Goal: Leave review/rating: Share an evaluation or opinion about a product, service, or content

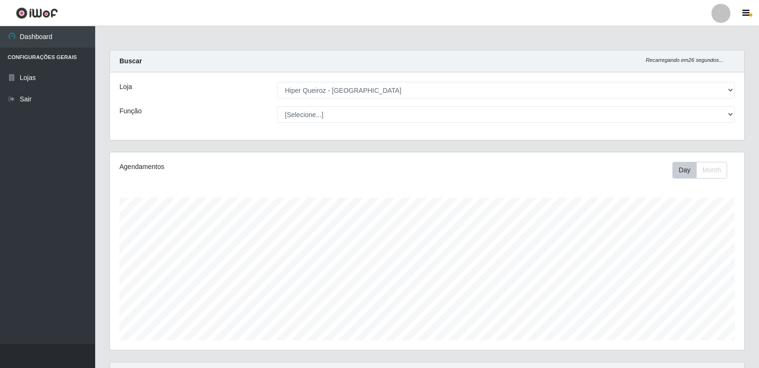
select select "516"
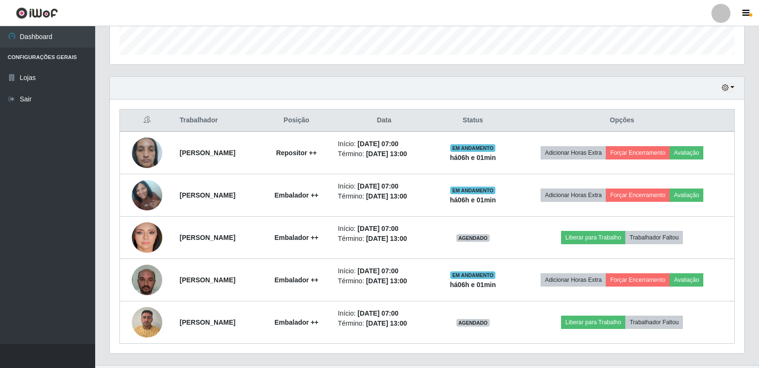
scroll to position [197, 634]
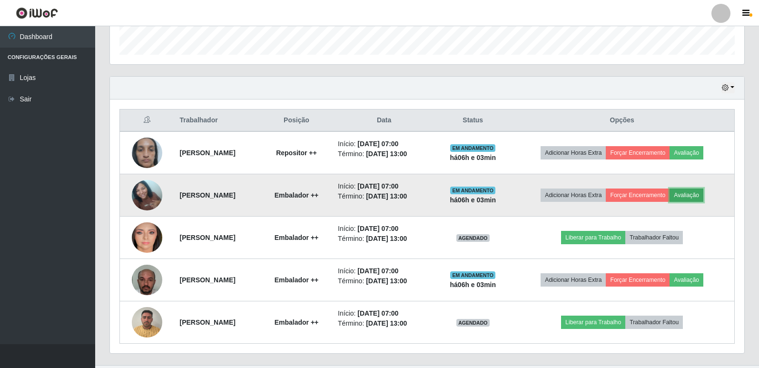
click at [703, 194] on button "Avaliação" at bounding box center [686, 194] width 34 height 13
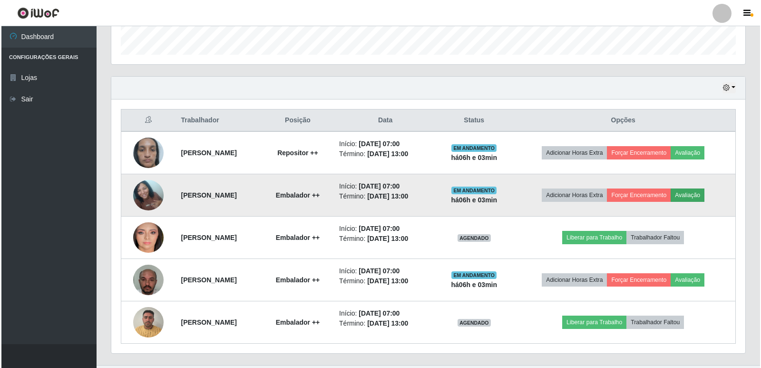
scroll to position [197, 629]
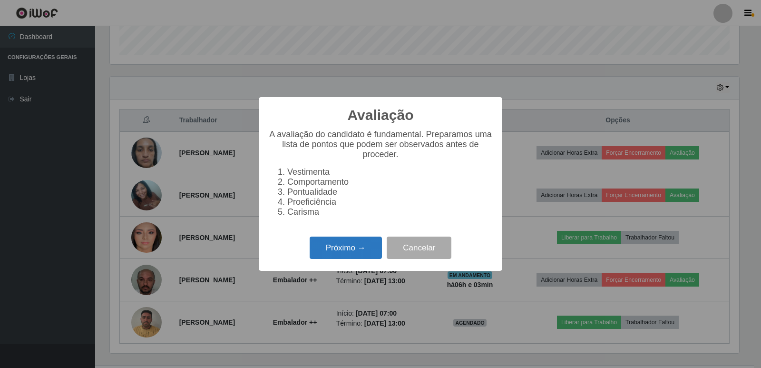
click at [346, 251] on button "Próximo →" at bounding box center [346, 247] width 72 height 22
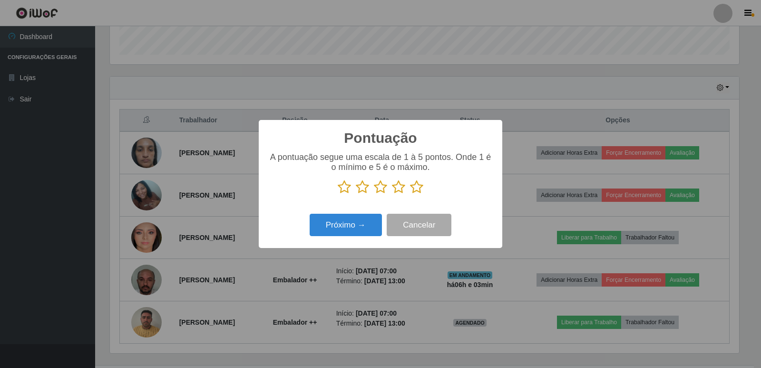
scroll to position [475593, 475161]
click at [343, 228] on button "Próximo →" at bounding box center [346, 225] width 72 height 22
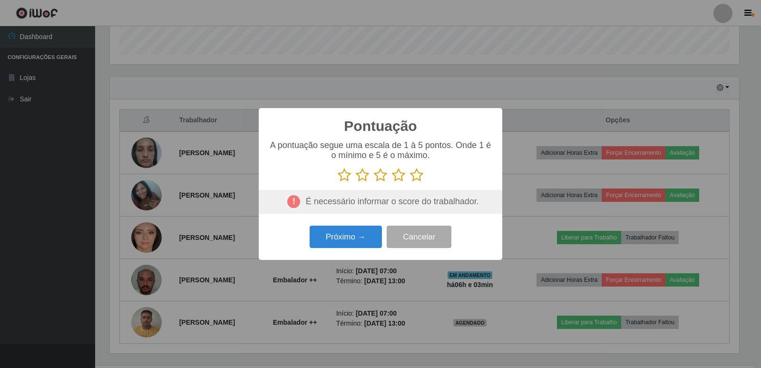
click at [417, 175] on icon at bounding box center [416, 175] width 13 height 14
click at [410, 182] on input "radio" at bounding box center [410, 182] width 0 height 0
click at [373, 238] on button "Próximo →" at bounding box center [346, 237] width 72 height 22
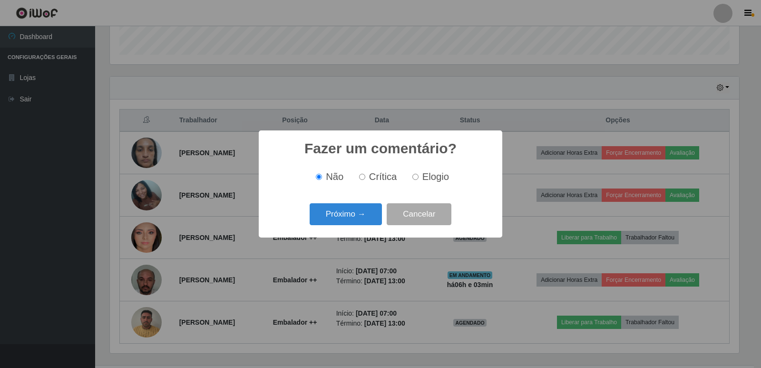
click at [413, 177] on input "Elogio" at bounding box center [416, 177] width 6 height 6
radio input "true"
click at [368, 214] on button "Próximo →" at bounding box center [346, 214] width 72 height 22
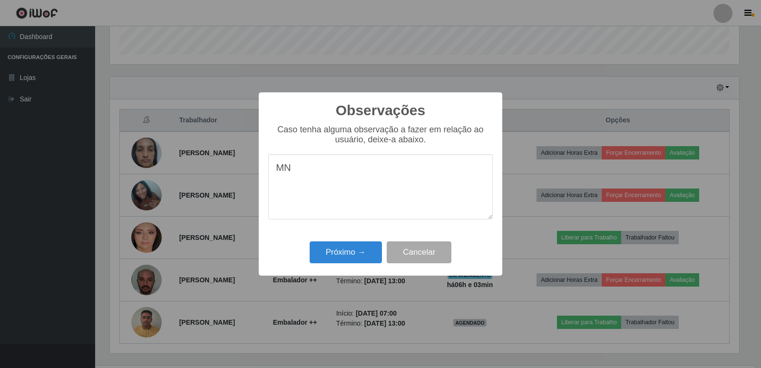
type textarea "M"
type textarea "PROATIVA"
click at [370, 251] on button "Próximo →" at bounding box center [346, 252] width 72 height 22
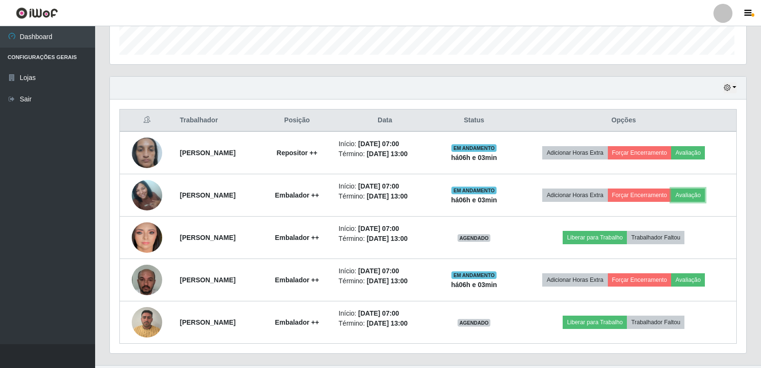
scroll to position [197, 634]
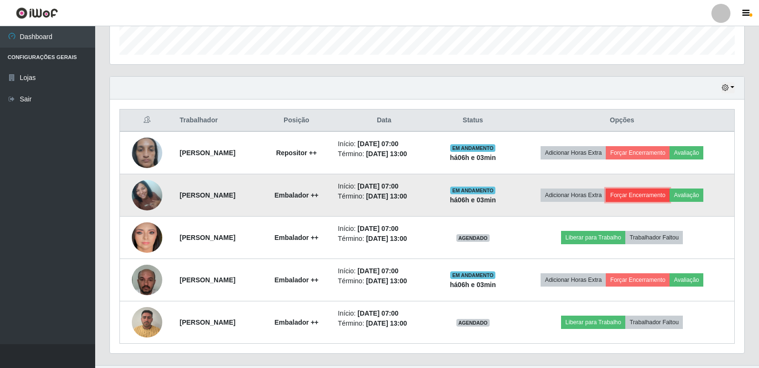
click at [666, 195] on button "Forçar Encerramento" at bounding box center [638, 194] width 64 height 13
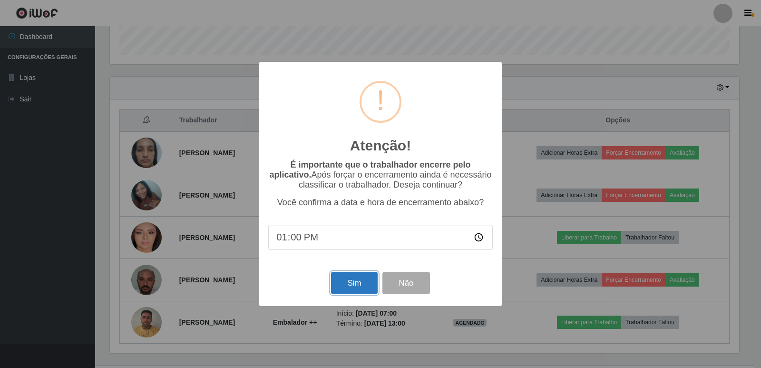
click at [364, 281] on button "Sim" at bounding box center [354, 283] width 46 height 22
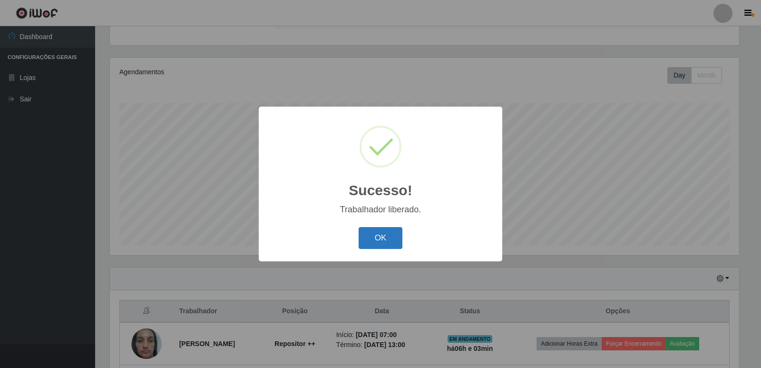
click at [386, 237] on button "OK" at bounding box center [381, 238] width 44 height 22
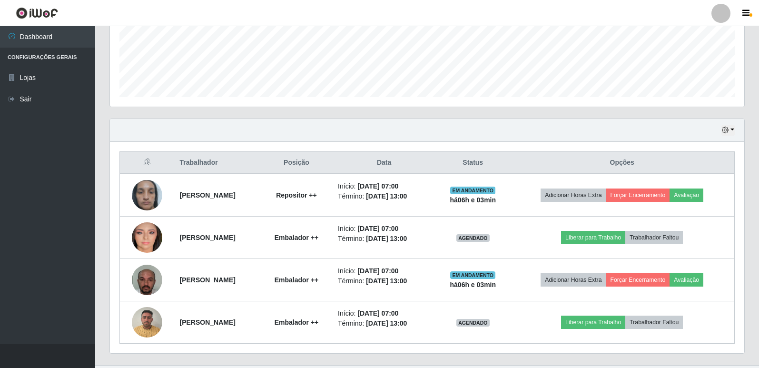
scroll to position [264, 0]
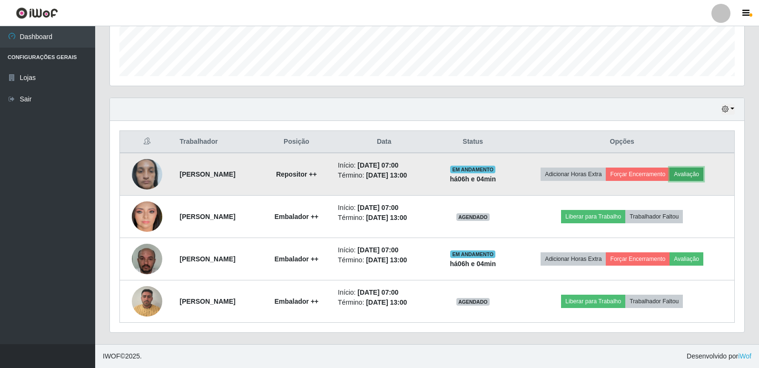
click at [703, 173] on button "Avaliação" at bounding box center [686, 173] width 34 height 13
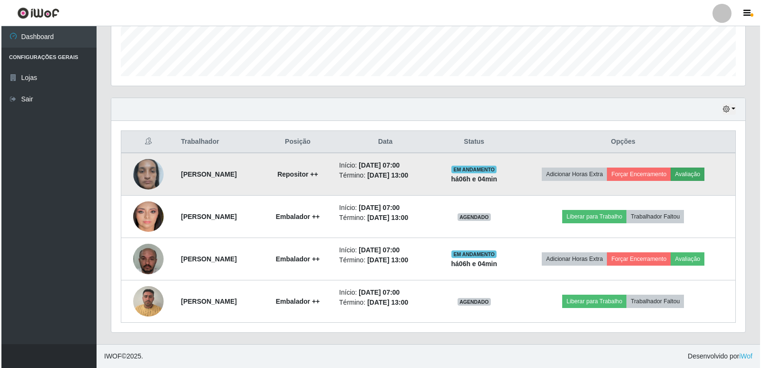
scroll to position [197, 629]
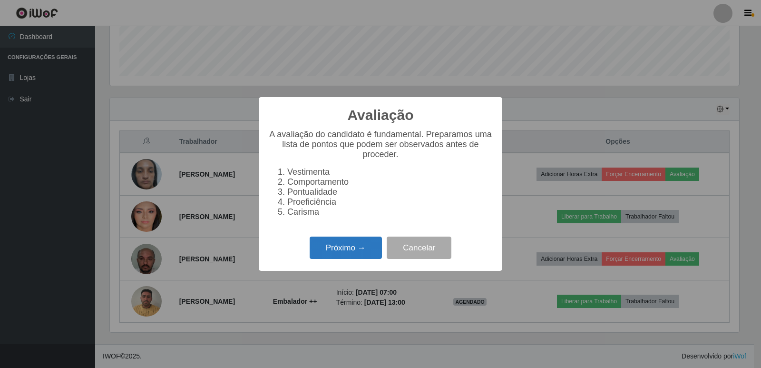
click at [338, 246] on button "Próximo →" at bounding box center [346, 247] width 72 height 22
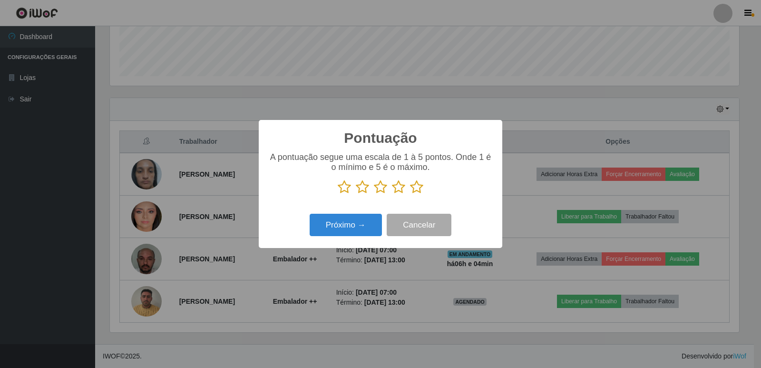
scroll to position [475593, 475161]
click at [416, 184] on icon at bounding box center [416, 187] width 13 height 14
click at [410, 194] on input "radio" at bounding box center [410, 194] width 0 height 0
click at [373, 223] on button "Próximo →" at bounding box center [346, 225] width 72 height 22
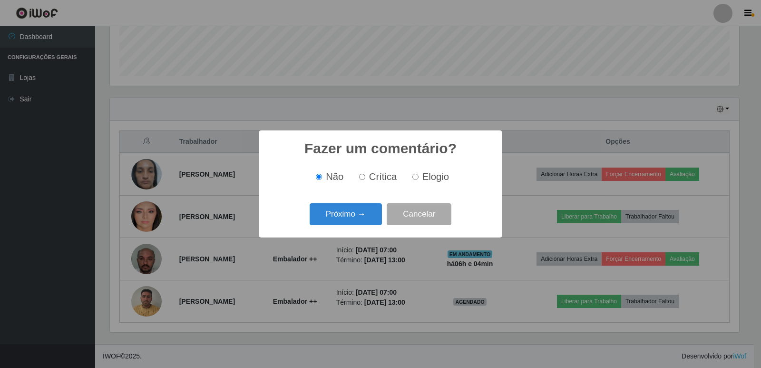
click at [417, 177] on input "Elogio" at bounding box center [416, 177] width 6 height 6
radio input "true"
click at [364, 214] on button "Próximo →" at bounding box center [346, 214] width 72 height 22
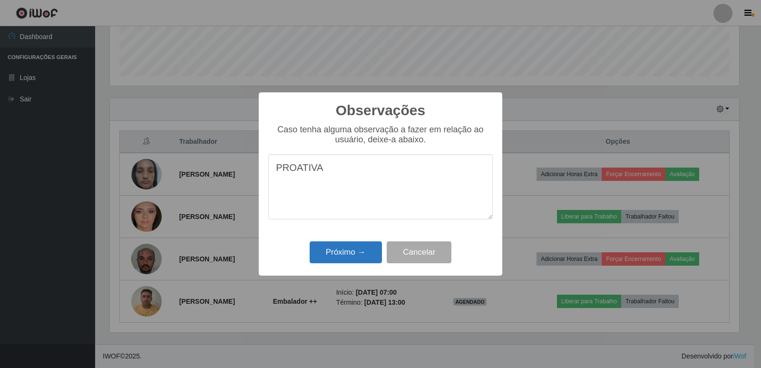
type textarea "PROATIVA"
click at [363, 255] on button "Próximo →" at bounding box center [346, 252] width 72 height 22
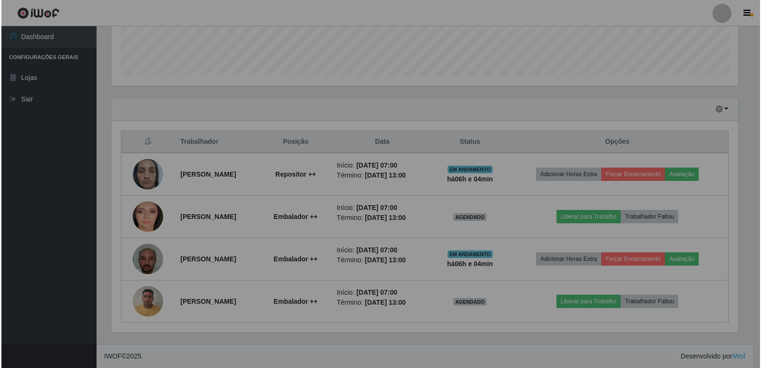
scroll to position [197, 634]
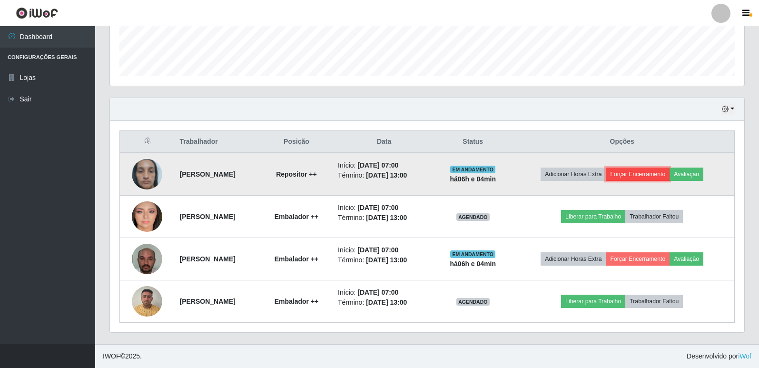
click at [642, 172] on button "Forçar Encerramento" at bounding box center [638, 173] width 64 height 13
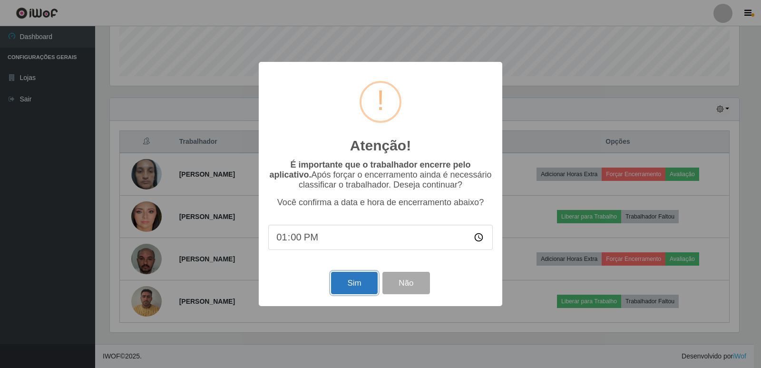
click at [360, 288] on button "Sim" at bounding box center [354, 283] width 46 height 22
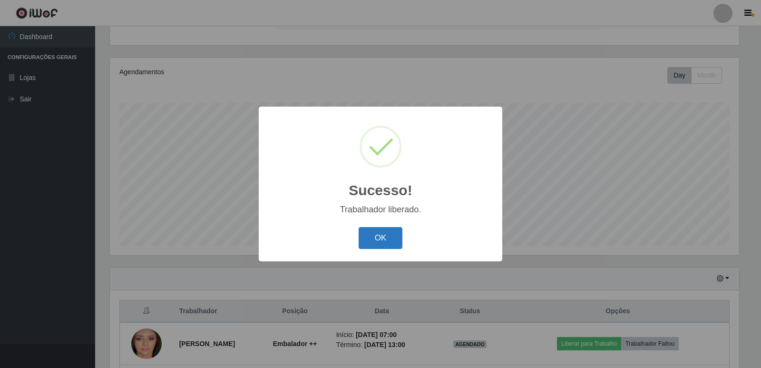
click at [382, 245] on button "OK" at bounding box center [381, 238] width 44 height 22
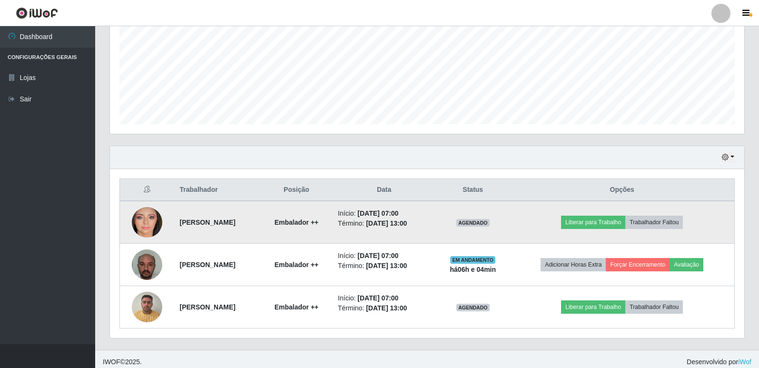
scroll to position [222, 0]
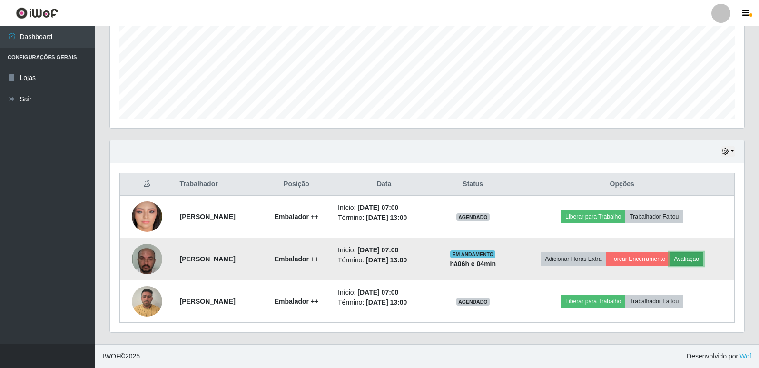
click at [695, 260] on button "Avaliação" at bounding box center [686, 258] width 34 height 13
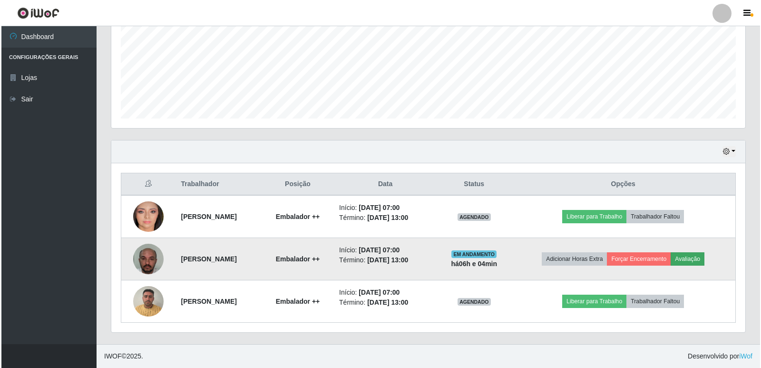
scroll to position [0, 0]
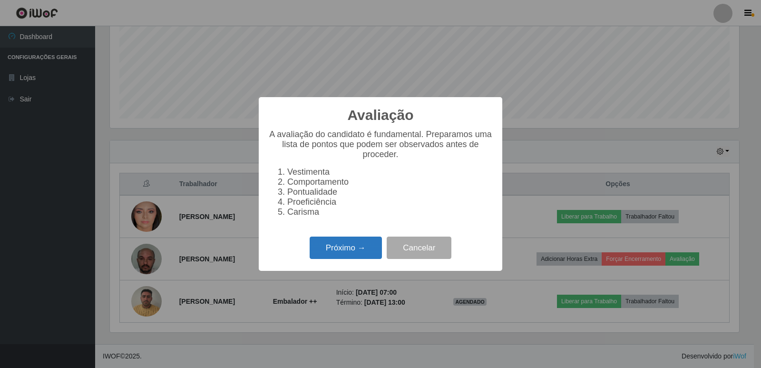
click at [354, 247] on button "Próximo →" at bounding box center [346, 247] width 72 height 22
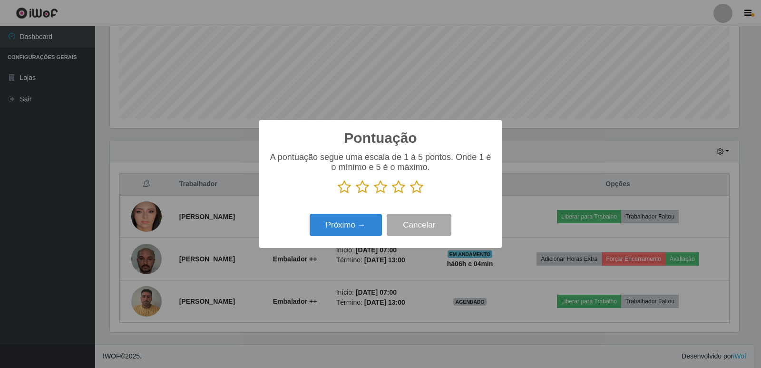
click at [418, 187] on icon at bounding box center [416, 187] width 13 height 14
click at [410, 194] on input "radio" at bounding box center [410, 194] width 0 height 0
click at [366, 227] on button "Próximo →" at bounding box center [346, 225] width 72 height 22
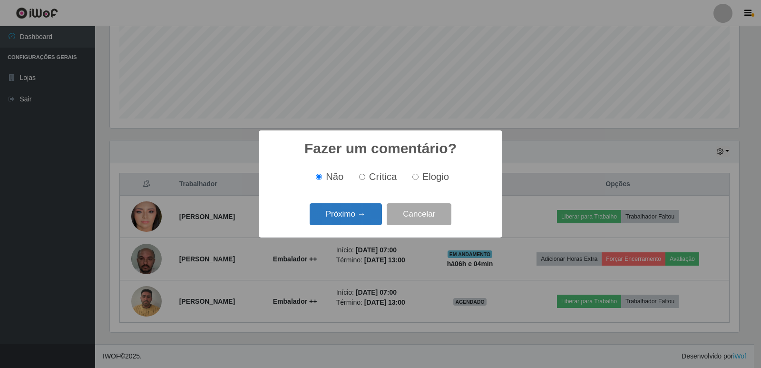
click at [357, 213] on button "Próximo →" at bounding box center [346, 214] width 72 height 22
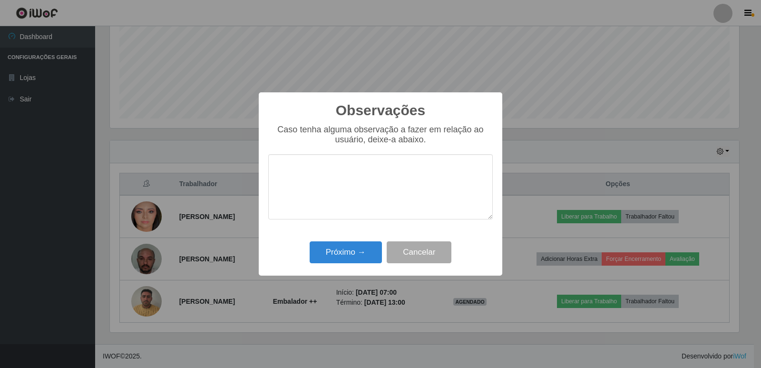
click at [317, 197] on textarea at bounding box center [380, 186] width 225 height 65
type textarea "PROATIVO"
click at [345, 250] on button "Próximo →" at bounding box center [346, 252] width 72 height 22
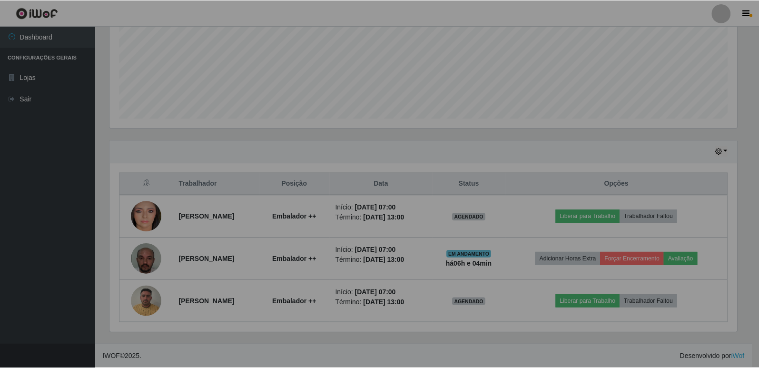
scroll to position [197, 634]
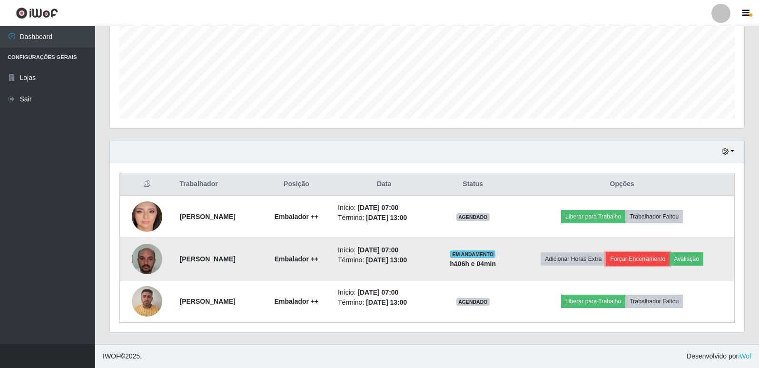
click at [637, 260] on button "Forçar Encerramento" at bounding box center [638, 258] width 64 height 13
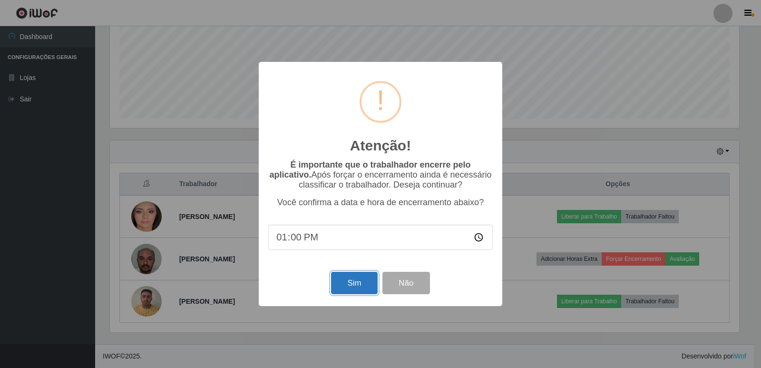
click at [370, 283] on button "Sim" at bounding box center [354, 283] width 46 height 22
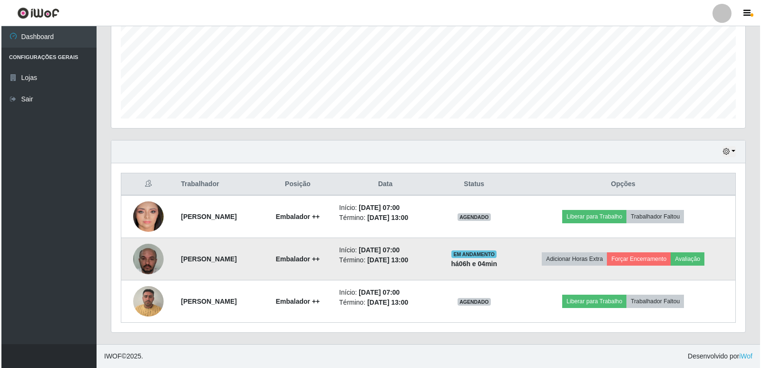
scroll to position [475593, 475161]
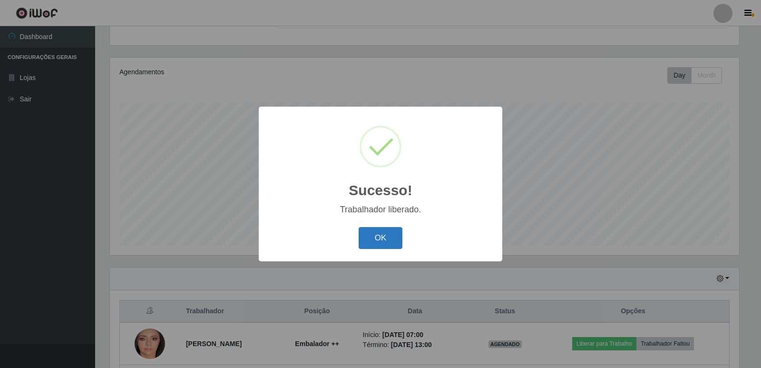
click at [393, 241] on button "OK" at bounding box center [381, 238] width 44 height 22
